Goal: Transaction & Acquisition: Book appointment/travel/reservation

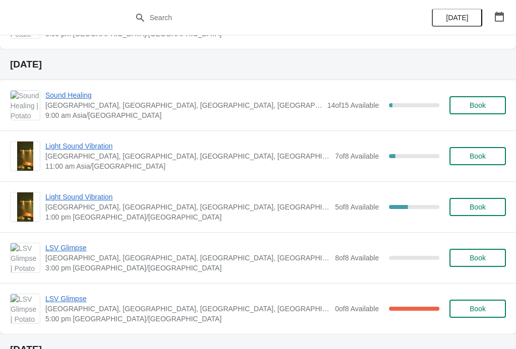
scroll to position [636, 0]
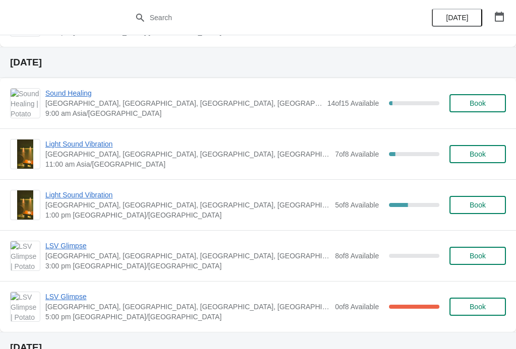
click at [480, 104] on span "Book" at bounding box center [477, 103] width 16 height 8
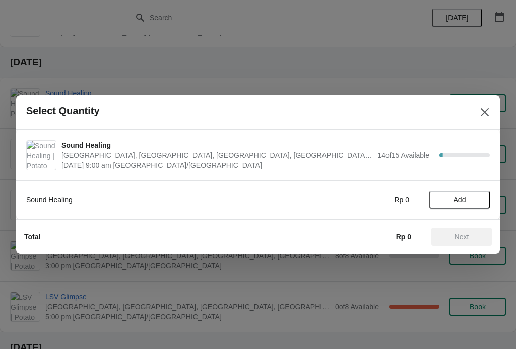
click at [469, 198] on span "Add" at bounding box center [459, 200] width 42 height 8
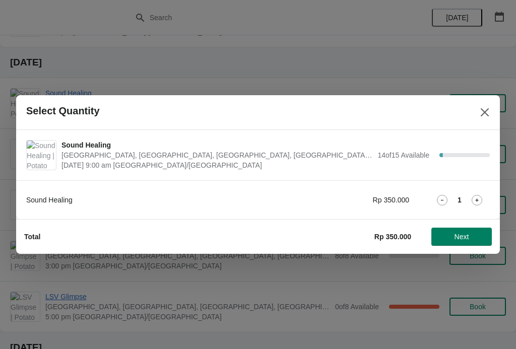
click at [481, 197] on icon at bounding box center [476, 200] width 11 height 11
click at [473, 238] on span "Next" at bounding box center [461, 237] width 44 height 8
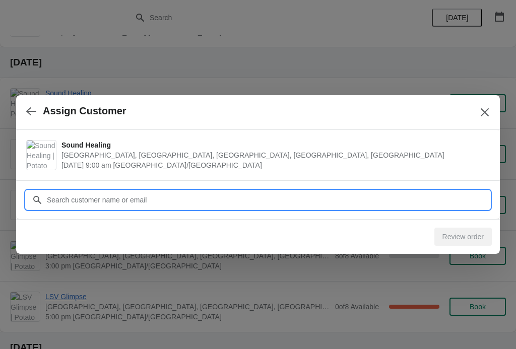
click at [461, 191] on input "Customer" at bounding box center [267, 200] width 443 height 18
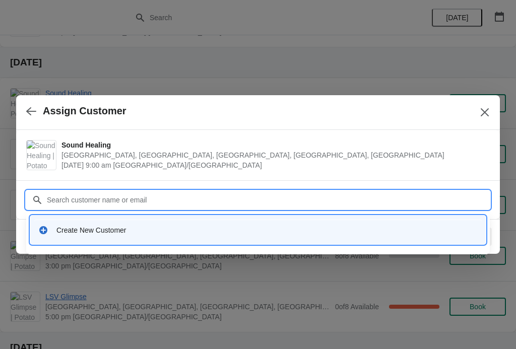
click at [385, 236] on div "Create New Customer" at bounding box center [257, 230] width 447 height 21
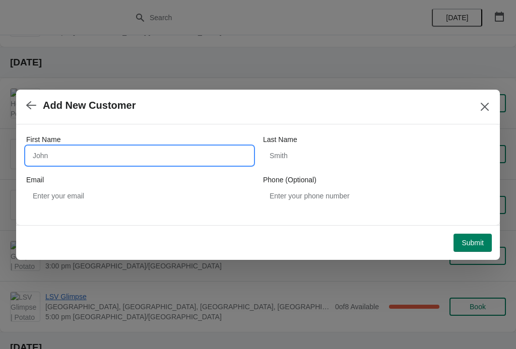
click at [181, 161] on input "First Name" at bounding box center [139, 156] width 227 height 18
type input "Sivanuj"
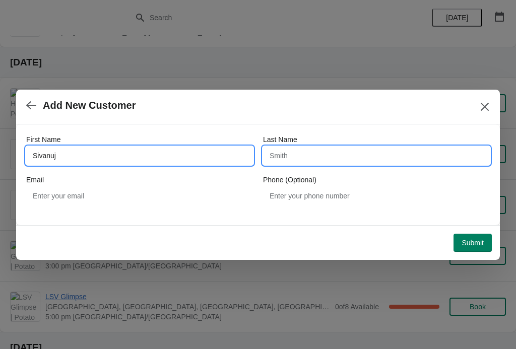
click at [301, 158] on input "Last Name" at bounding box center [376, 156] width 227 height 18
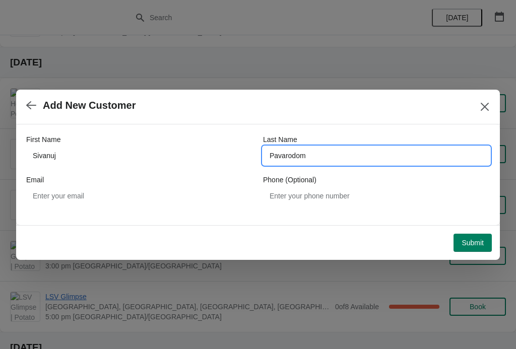
type input "Pavarodom"
click at [467, 246] on span "Submit" at bounding box center [472, 243] width 22 height 8
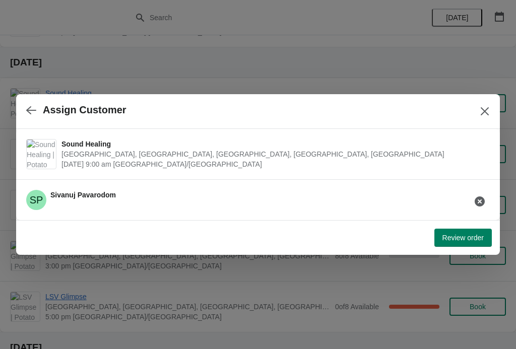
click at [468, 238] on span "Review order" at bounding box center [462, 238] width 41 height 8
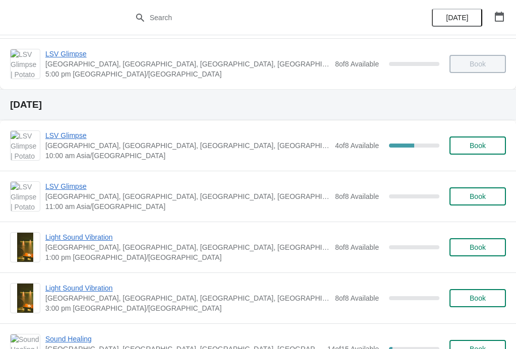
scroll to position [470, 0]
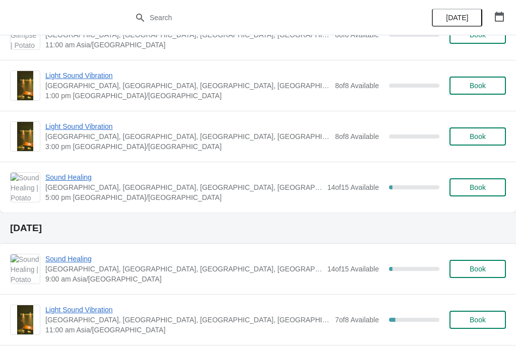
click at [77, 261] on span "Sound Healing" at bounding box center [183, 259] width 276 height 10
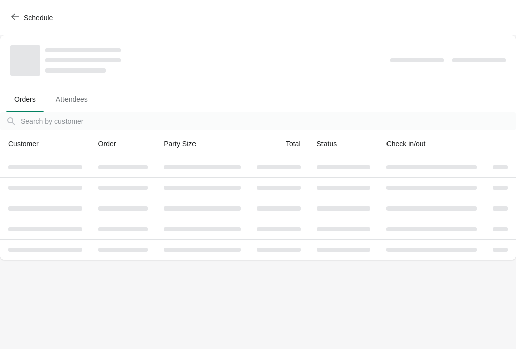
scroll to position [0, 0]
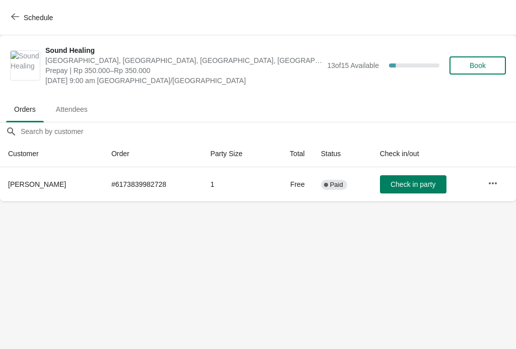
click at [23, 9] on button "Schedule" at bounding box center [33, 18] width 56 height 18
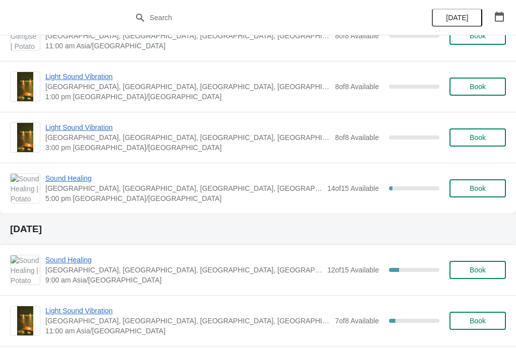
scroll to position [471, 0]
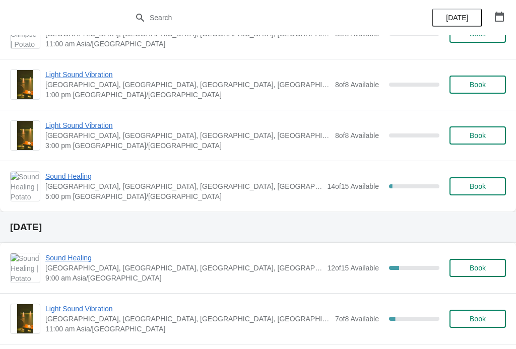
click at [78, 268] on span "[GEOGRAPHIC_DATA], [GEOGRAPHIC_DATA], [GEOGRAPHIC_DATA], [GEOGRAPHIC_DATA], [GE…" at bounding box center [183, 268] width 276 height 10
click at [76, 256] on span "Sound Healing" at bounding box center [183, 258] width 276 height 10
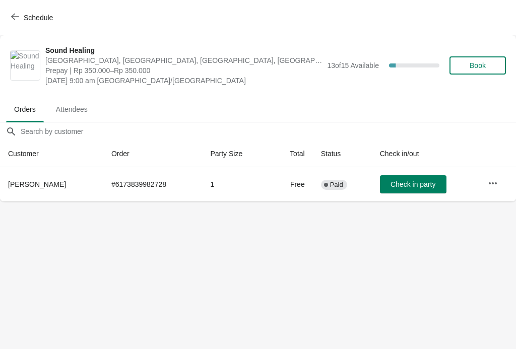
scroll to position [0, 0]
